Goal: Transaction & Acquisition: Purchase product/service

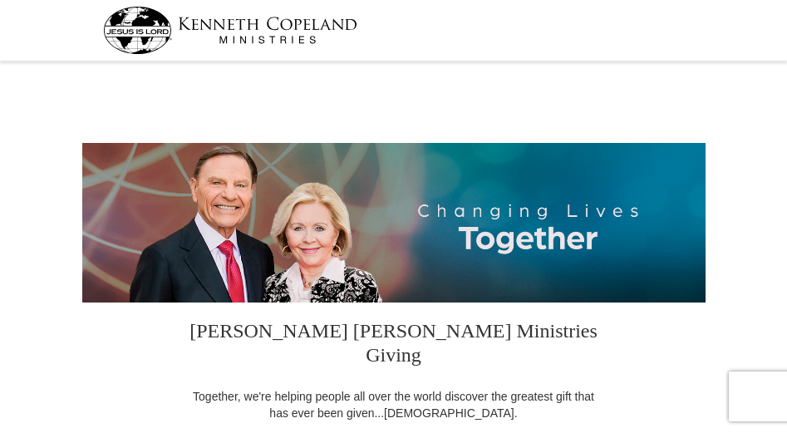
select select "NM"
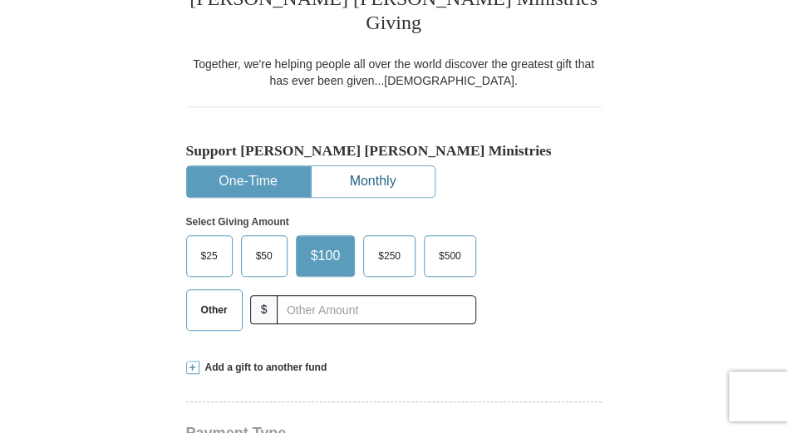
click at [377, 166] on button "Monthly" at bounding box center [372, 181] width 123 height 31
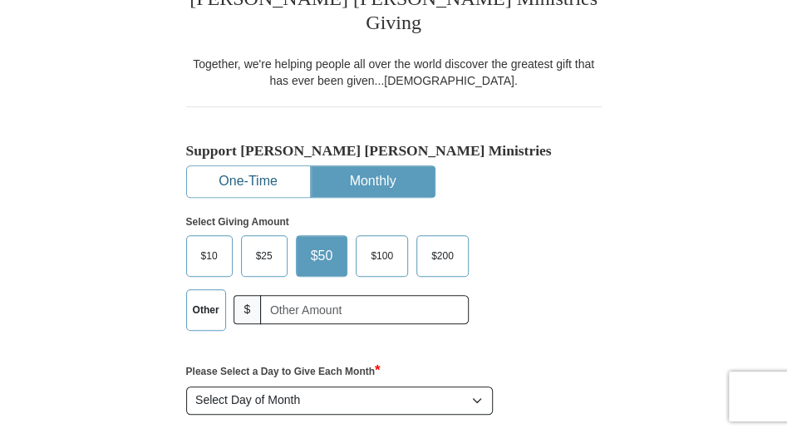
click at [266, 166] on button "One-Time" at bounding box center [248, 181] width 123 height 31
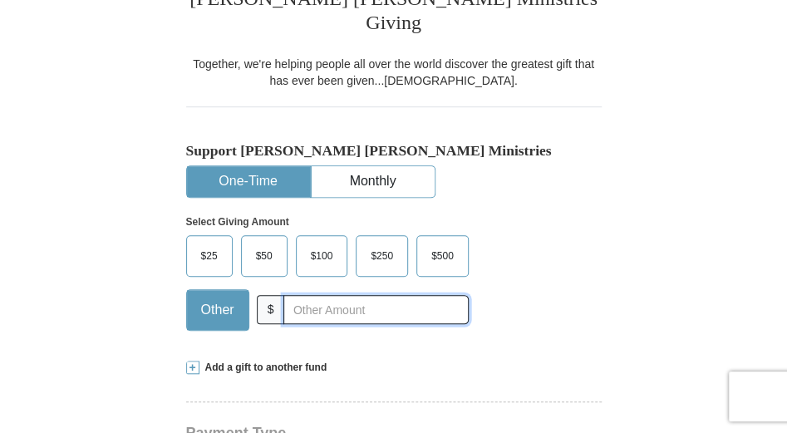
click at [329, 295] on input "text" at bounding box center [375, 309] width 184 height 29
type input "45.00"
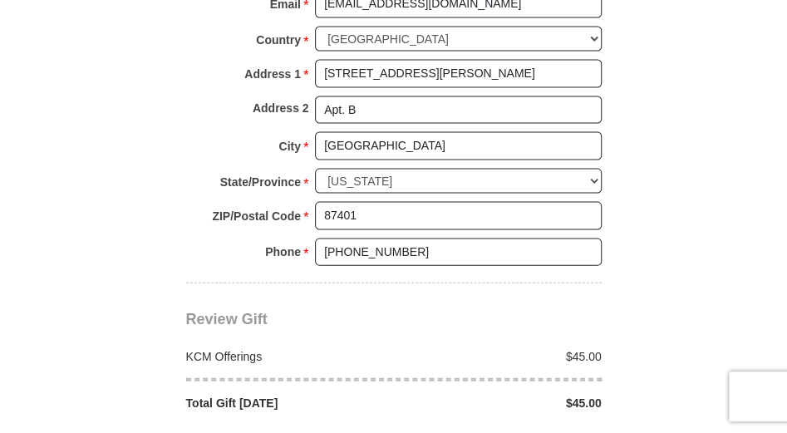
scroll to position [1329, 0]
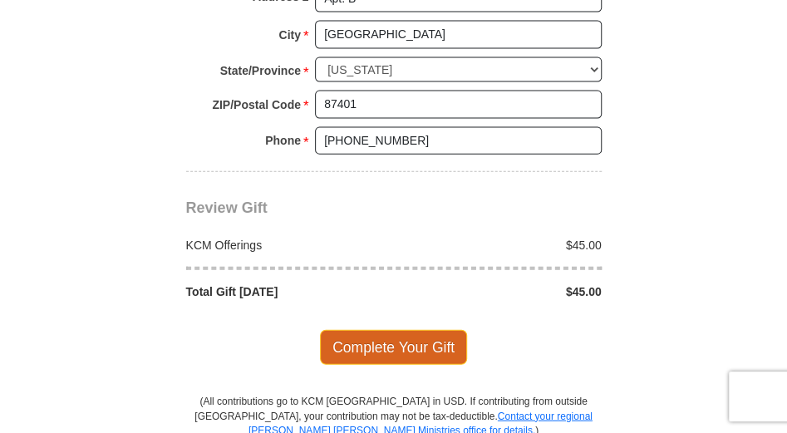
click at [384, 330] on span "Complete Your Gift" at bounding box center [393, 347] width 147 height 35
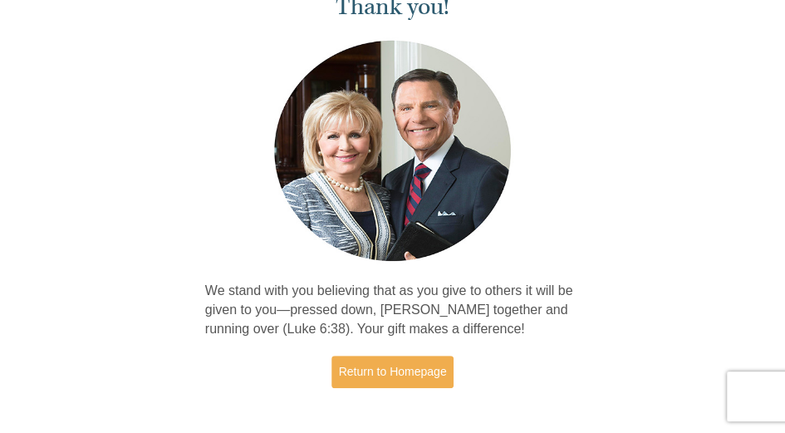
scroll to position [221, 0]
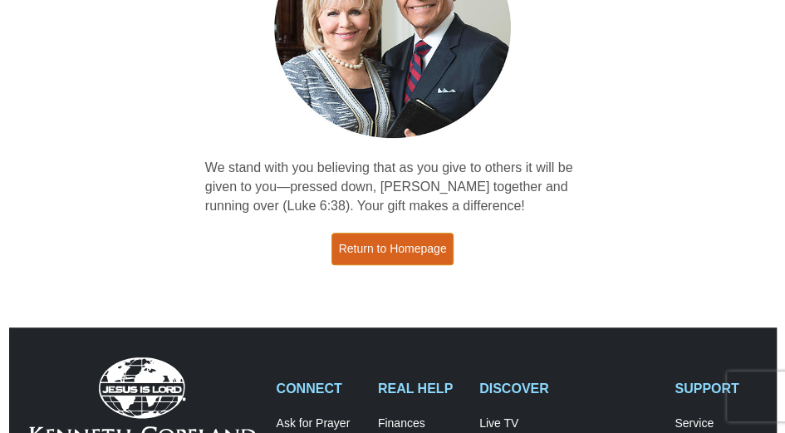
drag, startPoint x: 404, startPoint y: 244, endPoint x: 430, endPoint y: 238, distance: 27.4
click at [404, 244] on link "Return to Homepage" at bounding box center [392, 249] width 123 height 32
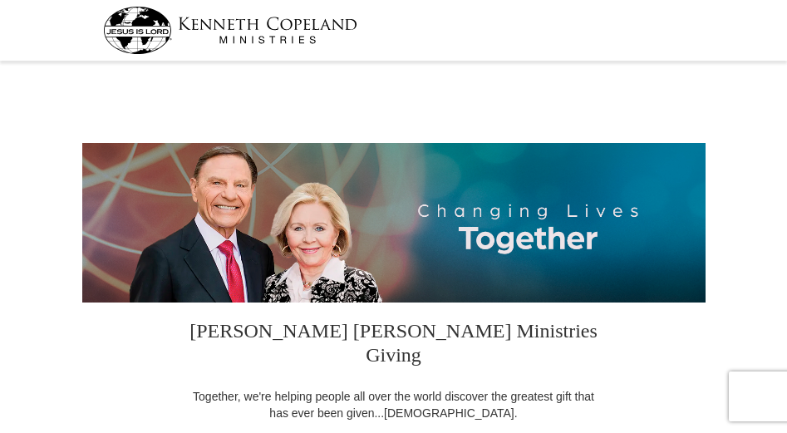
select select "NM"
